Goal: Task Accomplishment & Management: Use online tool/utility

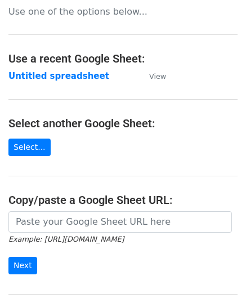
scroll to position [113, 0]
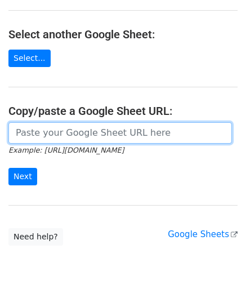
click at [57, 136] on input "url" at bounding box center [119, 132] width 223 height 21
paste input "[URL][DOMAIN_NAME]"
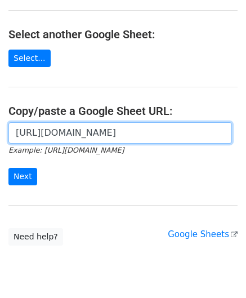
scroll to position [0, 247]
type input "[URL][DOMAIN_NAME]"
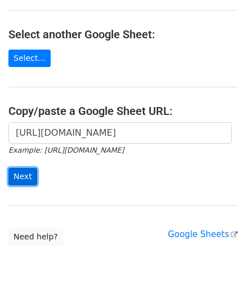
click at [22, 174] on input "Next" at bounding box center [22, 176] width 29 height 17
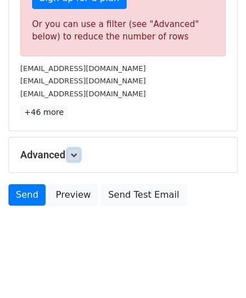
click at [79, 154] on link at bounding box center [74, 155] width 12 height 12
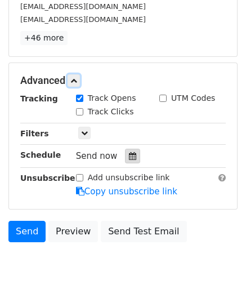
scroll to position [466, 0]
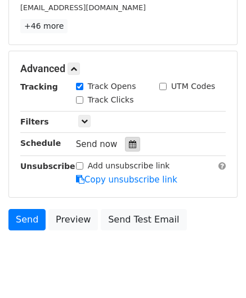
click at [129, 140] on icon at bounding box center [132, 144] width 7 height 8
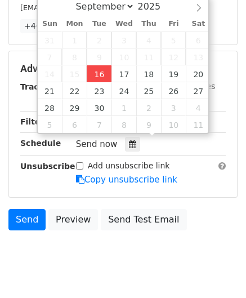
type input "2025-09-16 12:00"
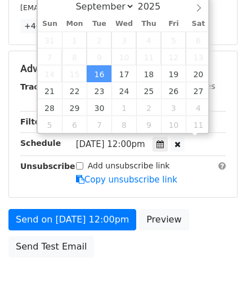
scroll to position [0, 0]
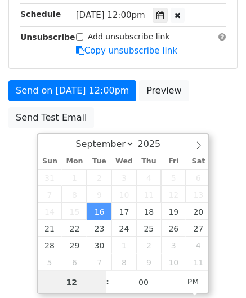
paste input "Hour"
type input "1"
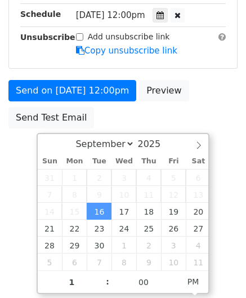
type input "2025-09-16 13:00"
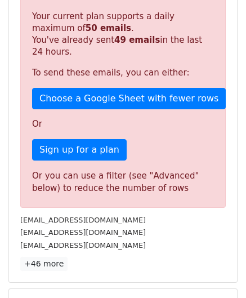
scroll to position [516, 0]
